Goal: Information Seeking & Learning: Learn about a topic

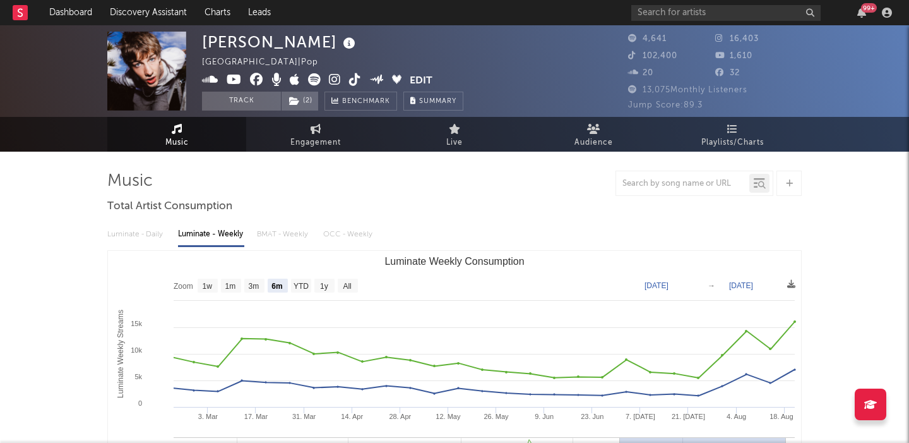
select select "6m"
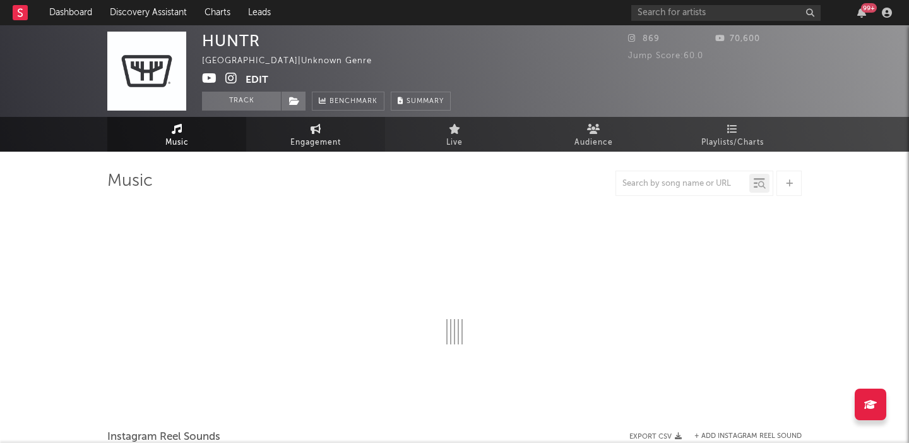
click at [316, 140] on span "Engagement" at bounding box center [315, 142] width 51 height 15
select select "1w"
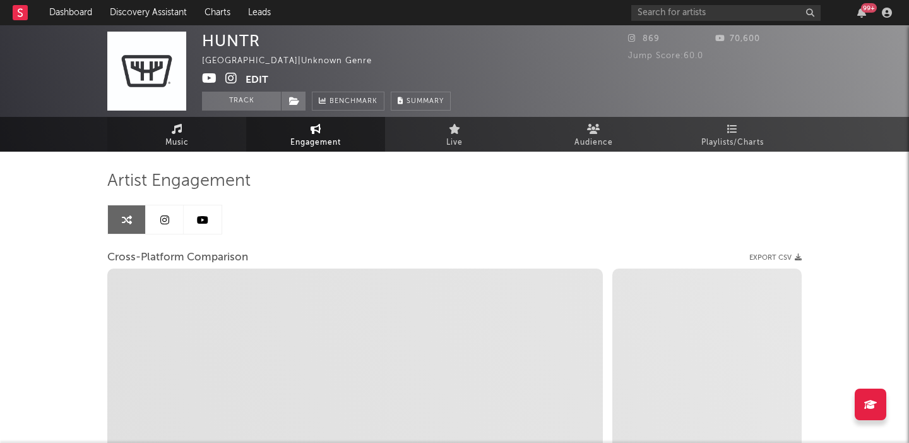
click at [200, 140] on link "Music" at bounding box center [176, 134] width 139 height 35
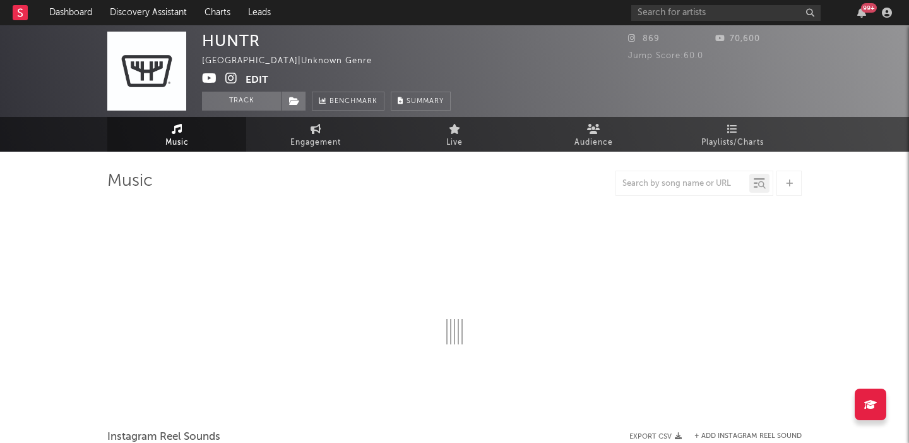
select select "1w"
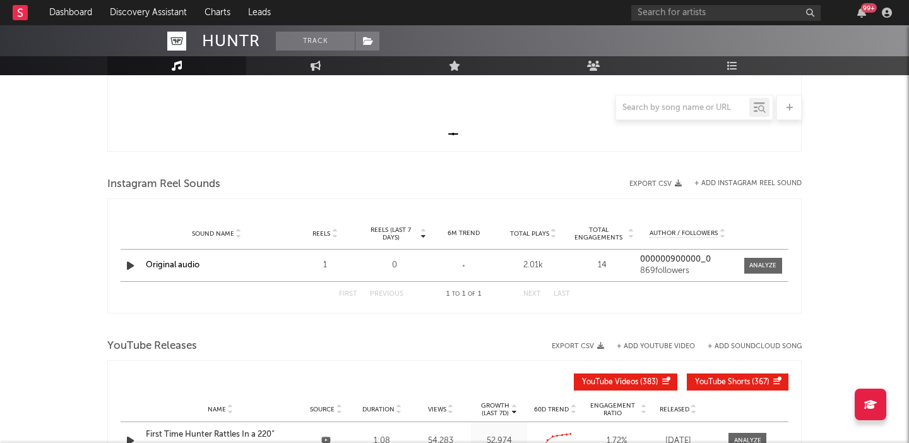
scroll to position [392, 0]
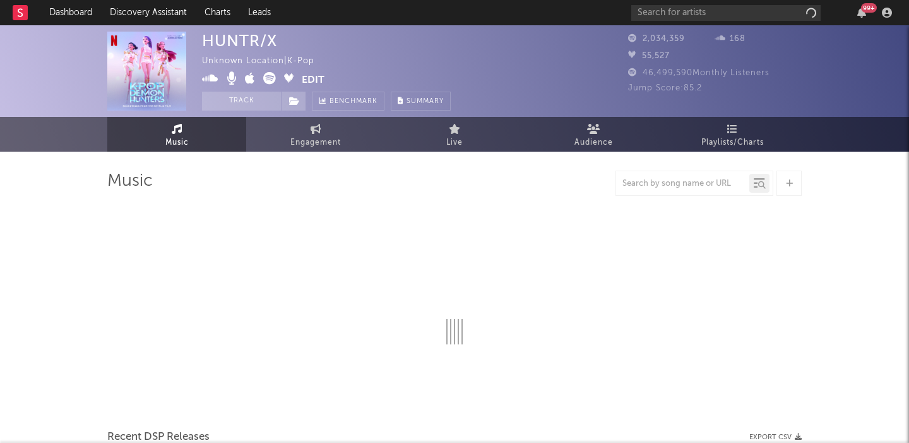
select select "1w"
